Goal: Task Accomplishment & Management: Manage account settings

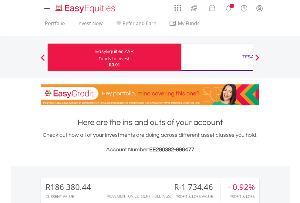
scroll to position [58, 95]
click at [99, 57] on div "Funds to invest:" at bounding box center [115, 59] width 32 height 6
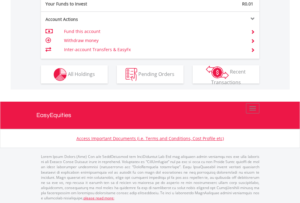
scroll to position [606, 0]
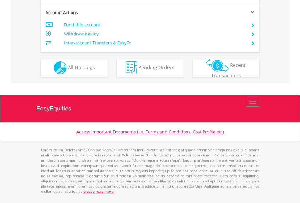
scroll to position [581, 0]
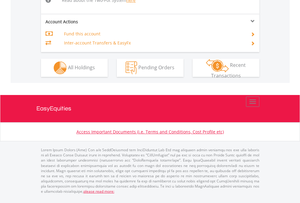
scroll to position [629, 0]
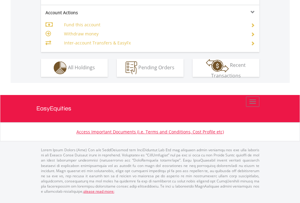
scroll to position [569, 0]
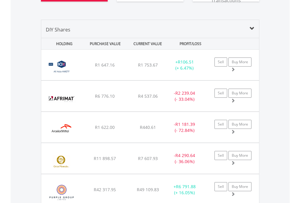
scroll to position [711, 0]
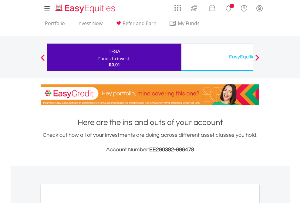
scroll to position [365, 0]
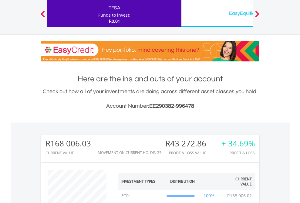
scroll to position [58, 95]
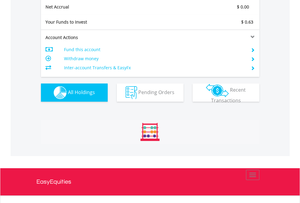
scroll to position [58, 95]
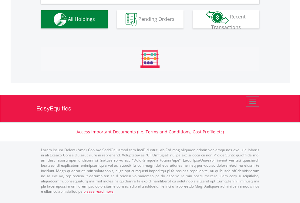
scroll to position [586, 0]
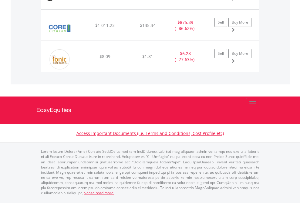
scroll to position [44, 0]
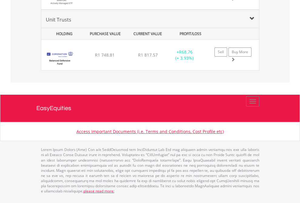
scroll to position [604, 0]
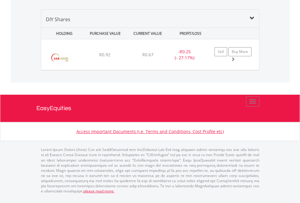
scroll to position [58, 95]
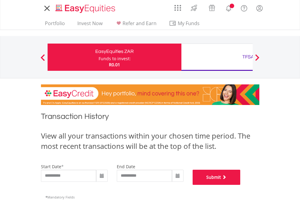
click at [240, 185] on button "Submit" at bounding box center [217, 177] width 48 height 15
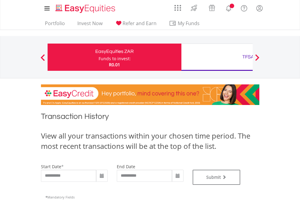
click at [217, 57] on div "TFSA" at bounding box center [248, 57] width 126 height 8
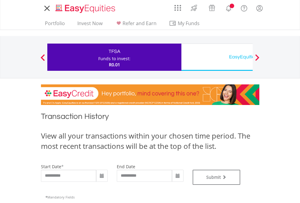
type input "**********"
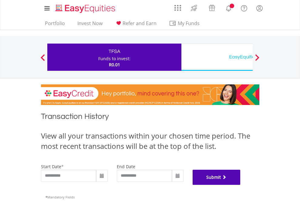
click at [240, 185] on button "Submit" at bounding box center [217, 177] width 48 height 15
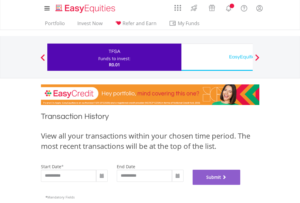
scroll to position [246, 0]
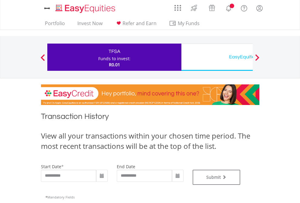
click at [217, 57] on div "EasyEquities USD" at bounding box center [248, 57] width 126 height 8
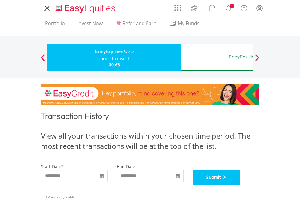
click at [240, 185] on button "Submit" at bounding box center [217, 177] width 48 height 15
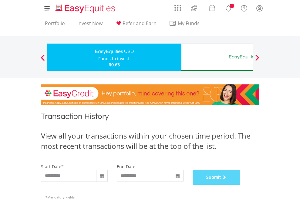
scroll to position [246, 0]
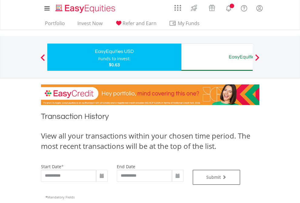
click at [217, 57] on div "EasyEquities AUD" at bounding box center [248, 57] width 126 height 8
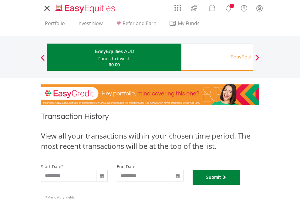
click at [240, 185] on button "Submit" at bounding box center [217, 177] width 48 height 15
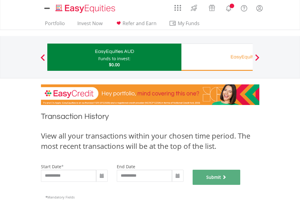
scroll to position [246, 0]
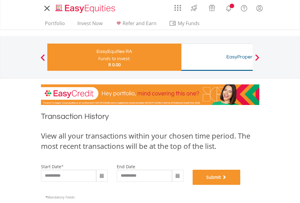
click at [240, 185] on button "Submit" at bounding box center [217, 177] width 48 height 15
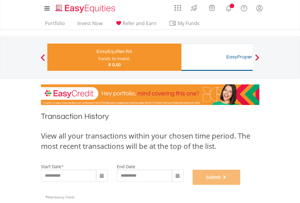
scroll to position [246, 0]
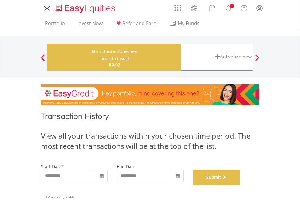
click at [240, 185] on button "Submit" at bounding box center [217, 177] width 48 height 15
